Goal: Task Accomplishment & Management: Use online tool/utility

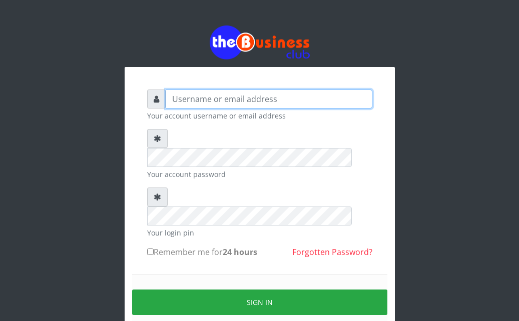
type input "Ahmed2222"
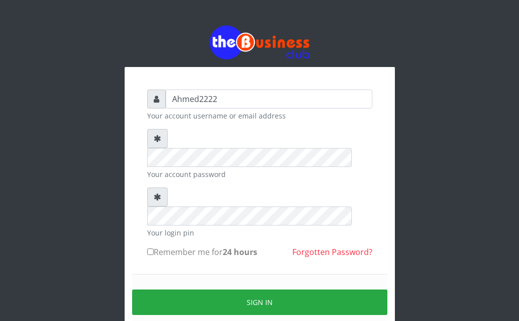
click at [161, 246] on label "Remember me for 24 hours" at bounding box center [202, 252] width 110 height 12
click at [154, 249] on input "Remember me for 24 hours" at bounding box center [150, 252] width 7 height 7
checkbox input "true"
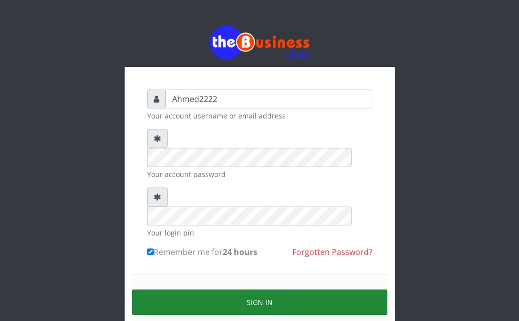
click at [265, 290] on button "Sign in" at bounding box center [259, 303] width 255 height 26
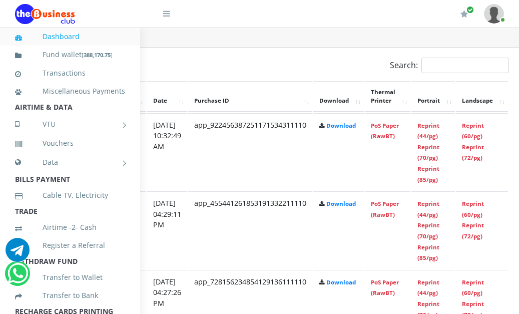
scroll to position [520, 225]
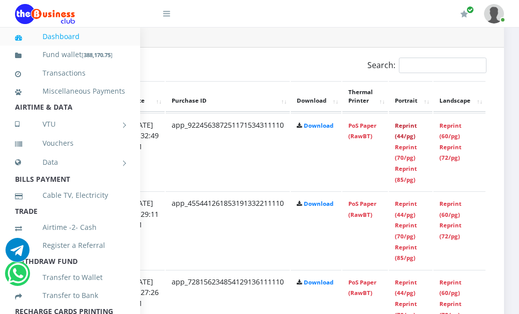
click at [406, 129] on link "Reprint (44/pg)" at bounding box center [406, 131] width 22 height 19
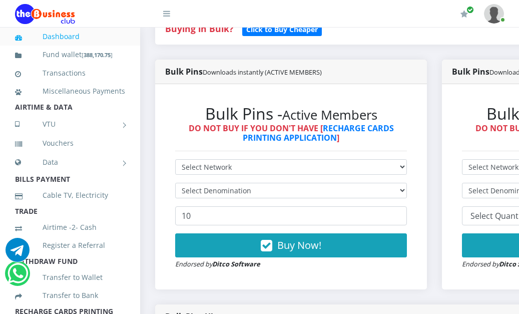
scroll to position [236, 0]
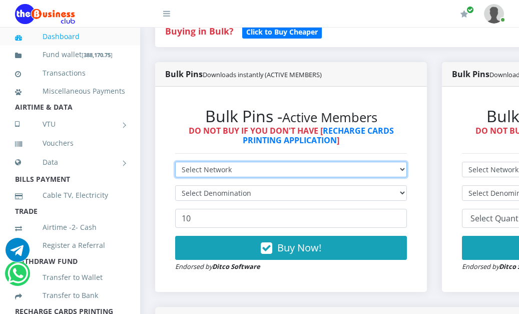
click at [308, 165] on select "Select Network MTN Globacom 9Mobile Airtel" at bounding box center [291, 170] width 232 height 16
click at [175, 164] on select "Select Network MTN Globacom 9Mobile Airtel" at bounding box center [291, 170] width 232 height 16
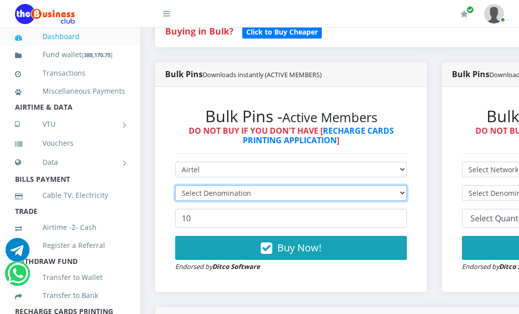
click at [260, 201] on select "Select Denomination" at bounding box center [291, 193] width 232 height 16
click at [255, 198] on select "Select Denomination" at bounding box center [291, 193] width 232 height 16
click at [251, 197] on select "Select Denomination" at bounding box center [291, 193] width 232 height 16
click at [266, 193] on select "Select Denomination" at bounding box center [291, 193] width 232 height 16
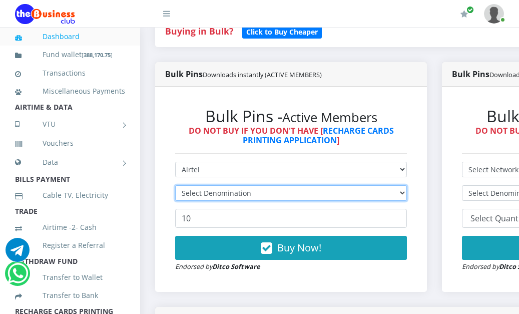
click at [266, 193] on select "Select Denomination" at bounding box center [291, 193] width 232 height 16
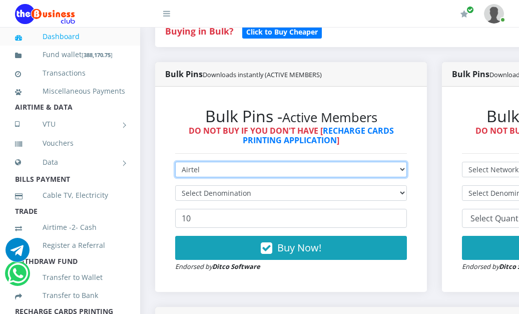
click at [239, 167] on select "Select Network MTN Globacom 9Mobile Airtel" at bounding box center [291, 170] width 232 height 16
click at [175, 164] on select "Select Network MTN Globacom 9Mobile Airtel" at bounding box center [291, 170] width 232 height 16
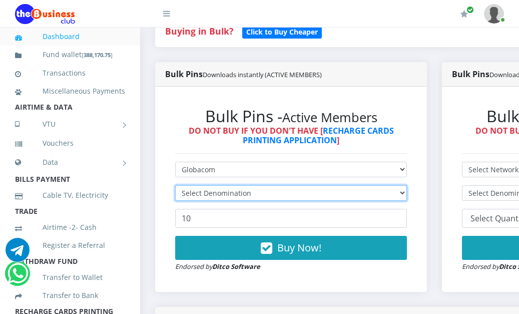
click at [232, 193] on select "Select Denomination" at bounding box center [291, 193] width 232 height 16
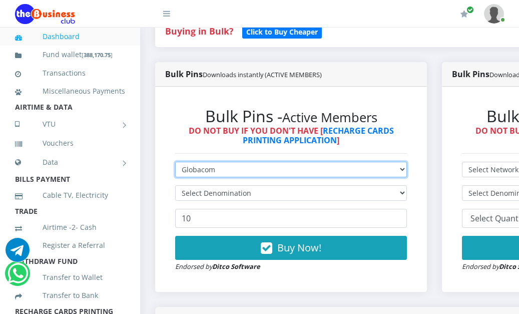
click at [208, 173] on select "Select Network MTN Globacom 9Mobile Airtel" at bounding box center [291, 170] width 232 height 16
select select "MTN"
click at [175, 164] on select "Select Network MTN Globacom 9Mobile Airtel" at bounding box center [291, 170] width 232 height 16
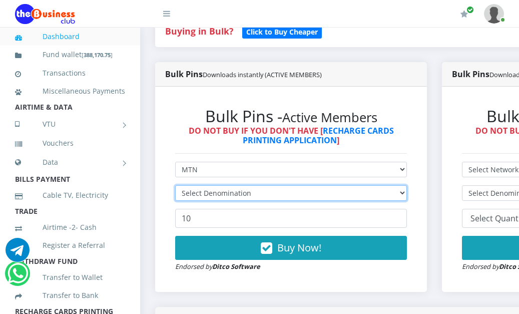
click at [213, 197] on select "Select Denomination" at bounding box center [291, 193] width 232 height 16
select select "96.45-100"
click at [175, 187] on select "Select Denomination Glo NGN100 - ₦96.45 Glo NGN200 - ₦192.90 Glo NGN500 - ₦482.…" at bounding box center [291, 193] width 232 height 16
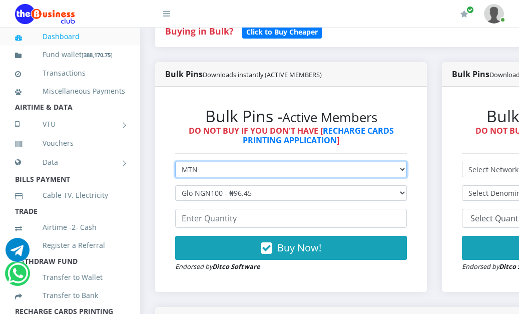
click at [213, 175] on select "Select Network MTN Globacom 9Mobile Airtel" at bounding box center [291, 170] width 232 height 16
click at [175, 164] on select "Select Network MTN Globacom 9Mobile Airtel" at bounding box center [291, 170] width 232 height 16
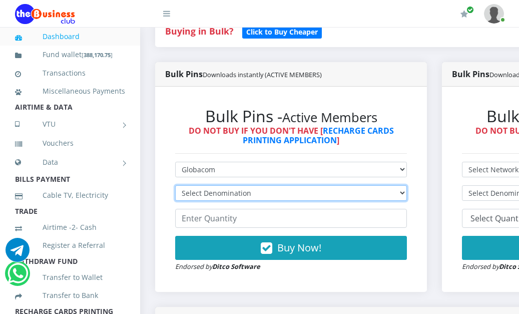
click at [216, 195] on select "Select Denomination" at bounding box center [291, 193] width 232 height 16
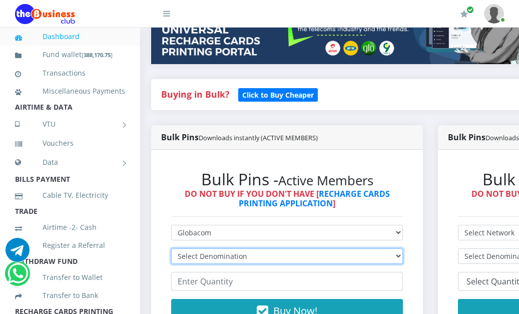
scroll to position [180, 4]
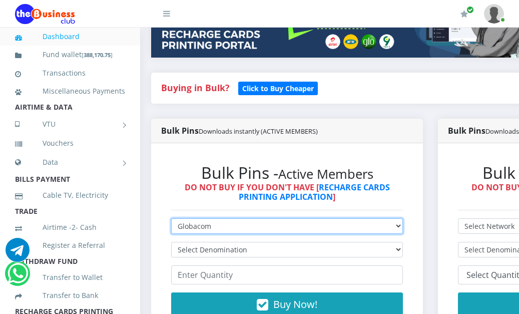
click at [240, 229] on select "Select Network MTN Globacom 9Mobile Airtel" at bounding box center [287, 226] width 232 height 16
select select "Airtel"
click at [171, 220] on select "Select Network MTN Globacom 9Mobile Airtel" at bounding box center [287, 226] width 232 height 16
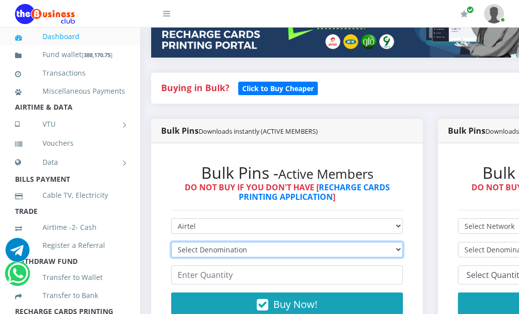
click at [245, 249] on select "Select Denomination" at bounding box center [287, 250] width 232 height 16
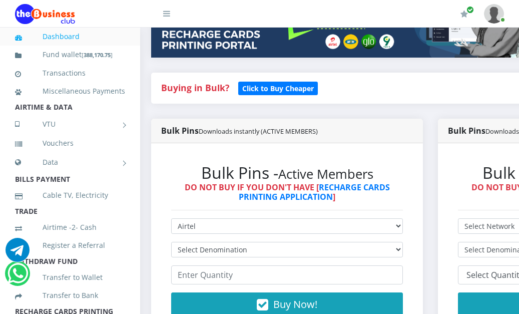
click at [366, 195] on h6 "DO NOT BUY IF YOU DON'T HAVE [ RECHARGE CARDS PRINTING APPLICATION ]" at bounding box center [287, 192] width 232 height 19
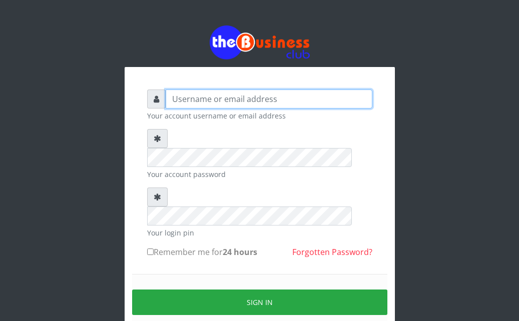
type input "Ahmed2222"
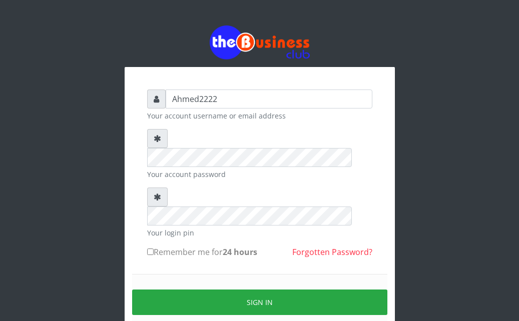
click at [150, 249] on input "Remember me for 24 hours" at bounding box center [150, 252] width 7 height 7
checkbox input "true"
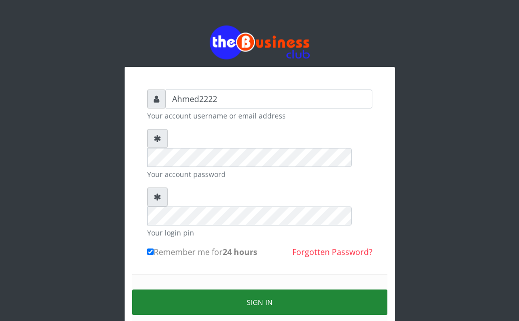
click at [174, 290] on button "Sign in" at bounding box center [259, 303] width 255 height 26
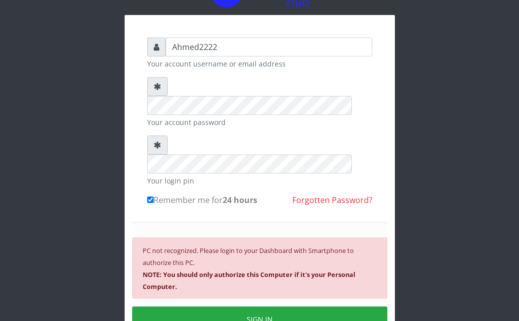
scroll to position [108, 0]
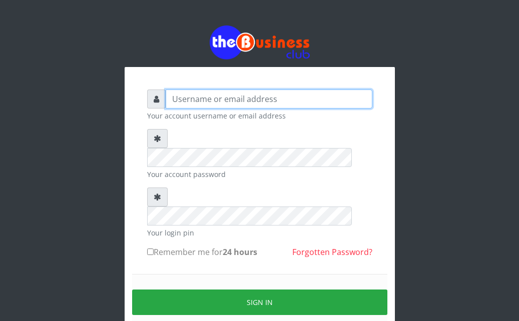
type input "Ahmed2222"
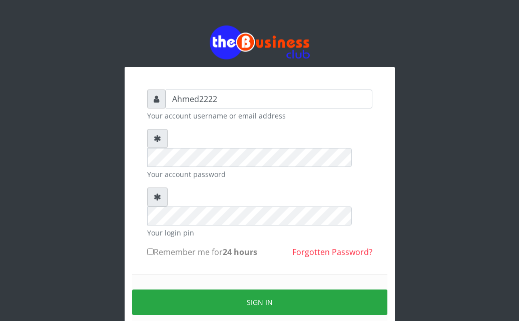
click at [153, 249] on input "Remember me for 24 hours" at bounding box center [150, 252] width 7 height 7
checkbox input "true"
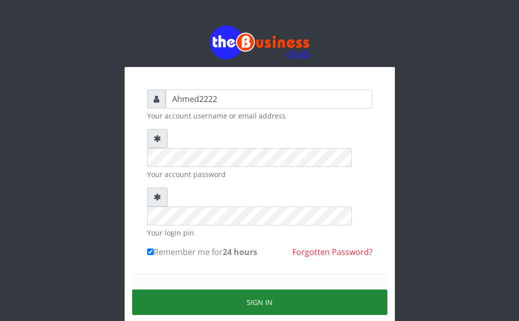
click at [159, 290] on button "Sign in" at bounding box center [259, 303] width 255 height 26
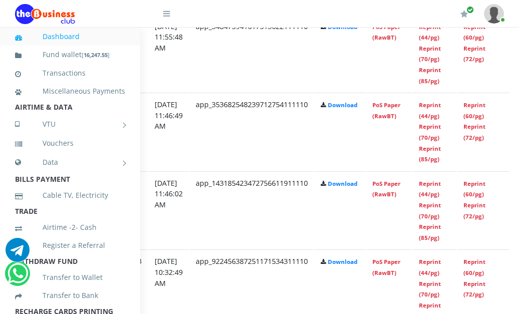
scroll to position [618, 225]
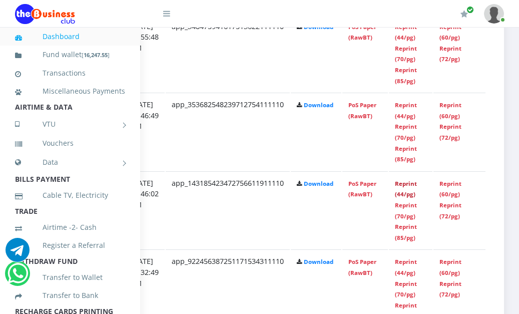
click at [404, 184] on link "Reprint (44/pg)" at bounding box center [406, 189] width 22 height 19
click at [409, 110] on link "Reprint (44/pg)" at bounding box center [406, 110] width 22 height 19
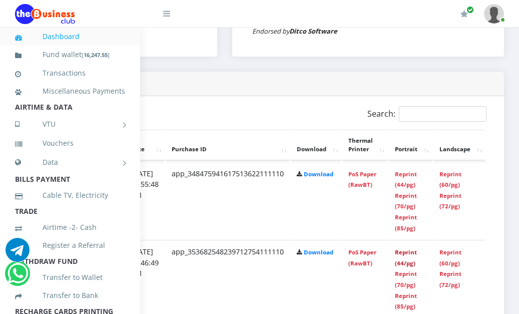
scroll to position [470, 225]
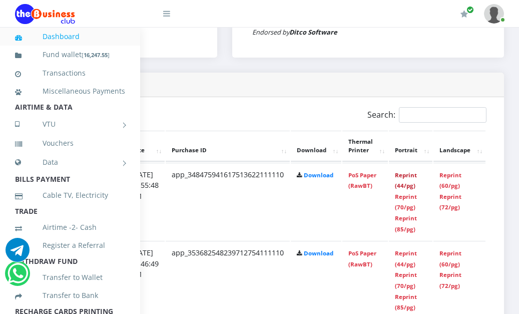
click at [401, 178] on link "Reprint (44/pg)" at bounding box center [406, 180] width 22 height 19
